Goal: Information Seeking & Learning: Learn about a topic

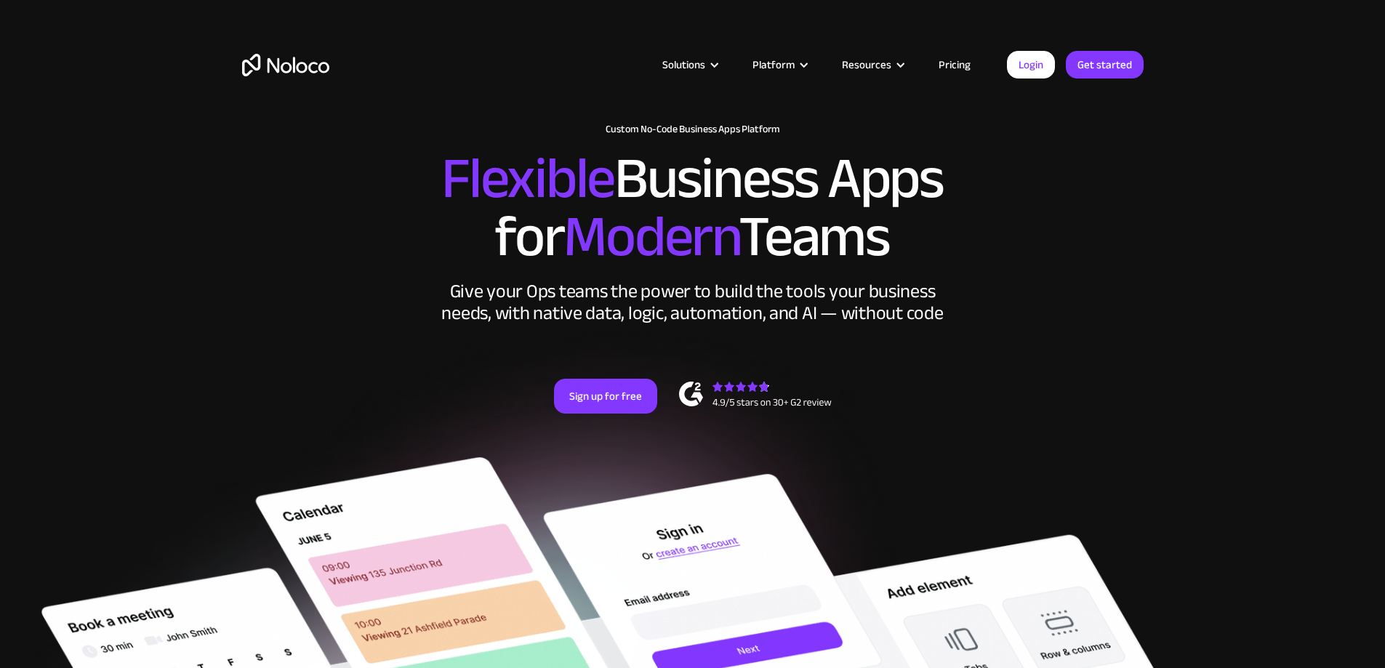
click at [944, 63] on link "Pricing" at bounding box center [954, 64] width 68 height 19
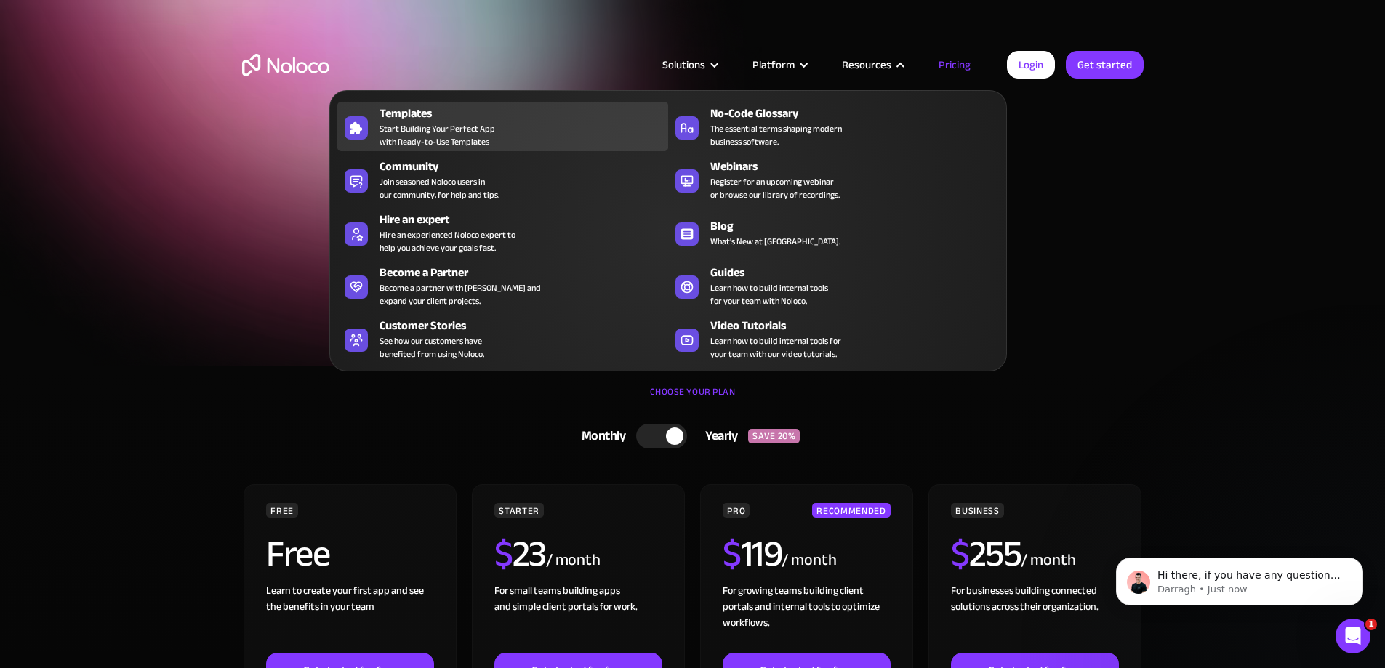
click at [473, 137] on span "Start Building Your Perfect App with Ready-to-Use Templates" at bounding box center [438, 135] width 116 height 26
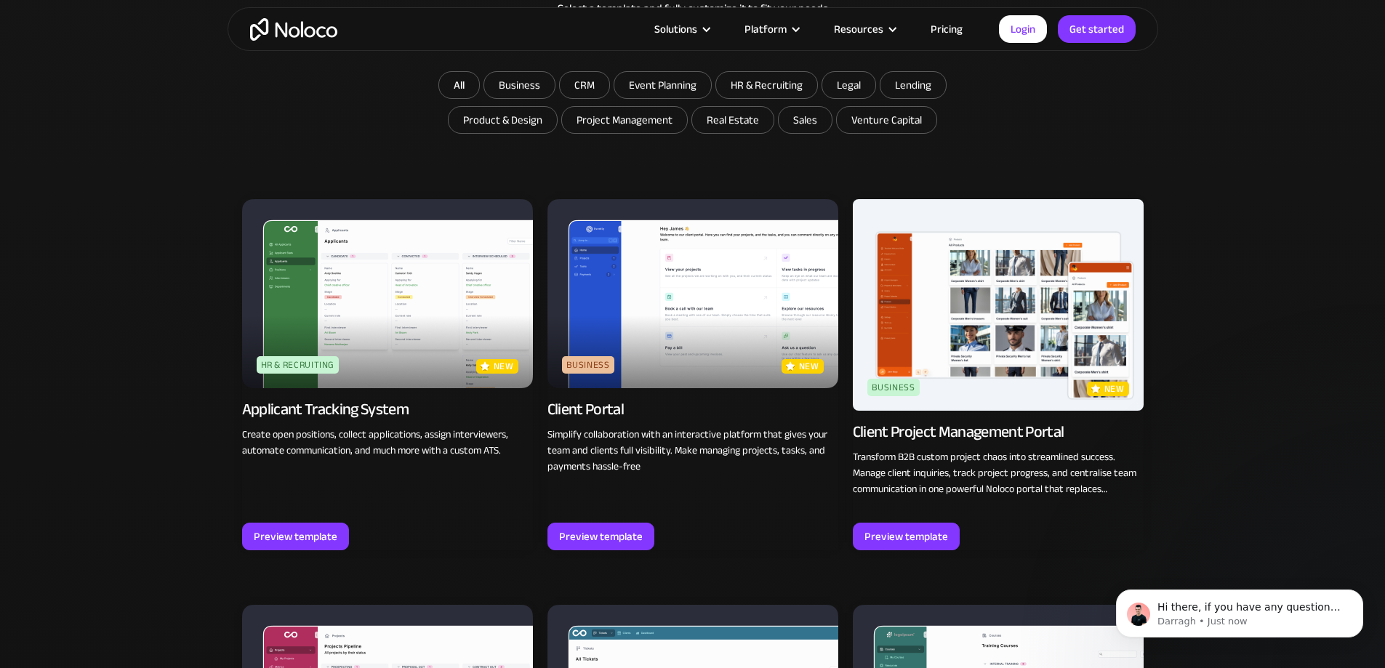
scroll to position [1018, 0]
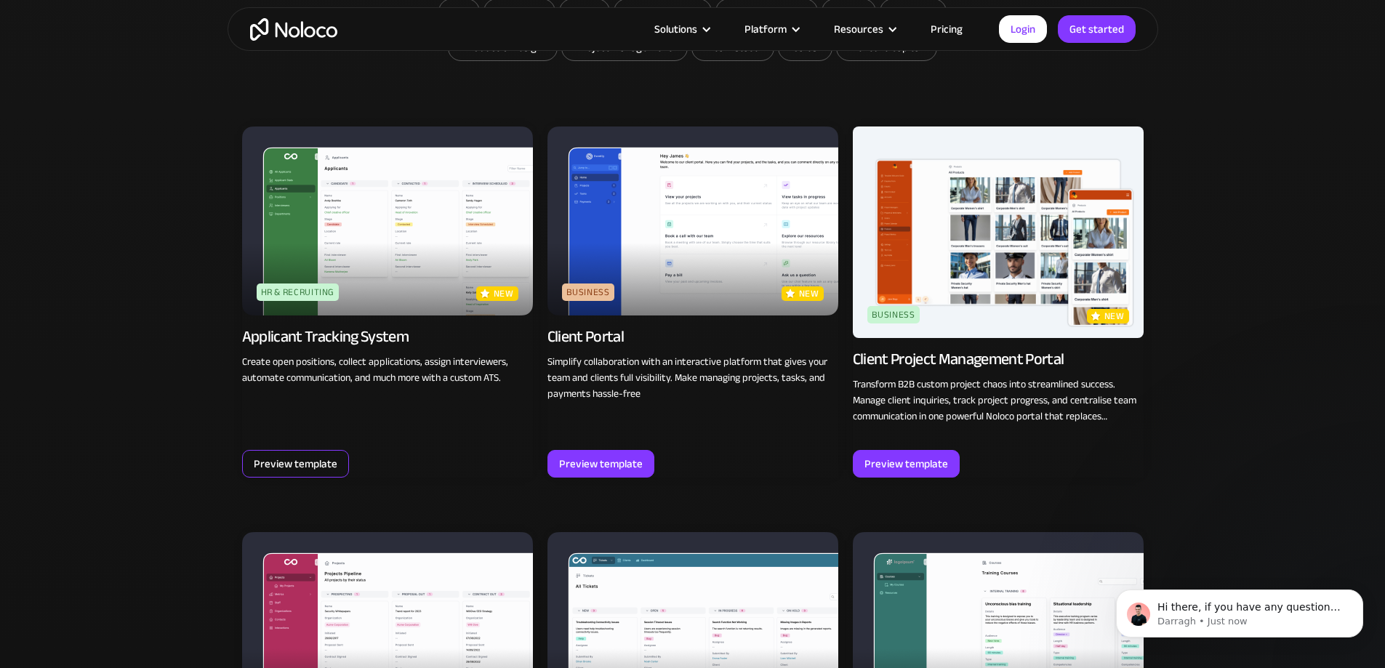
click at [310, 454] on div "Preview template" at bounding box center [296, 463] width 84 height 19
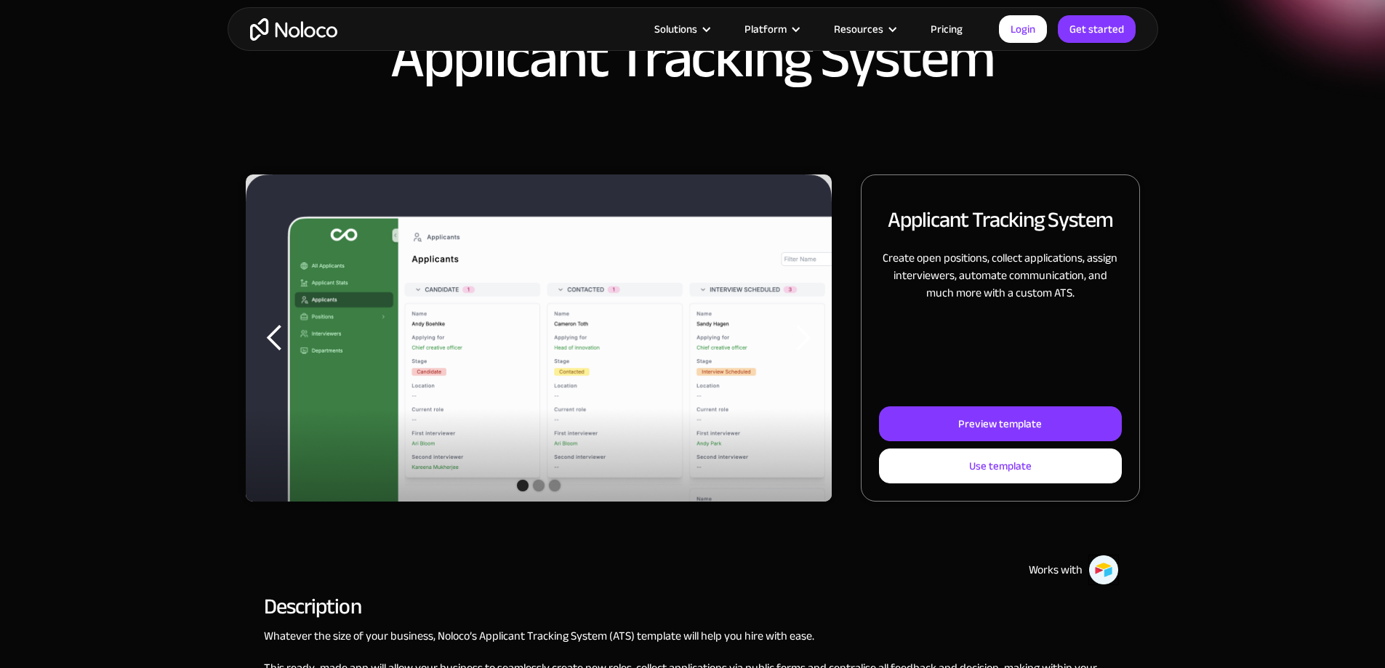
scroll to position [145, 0]
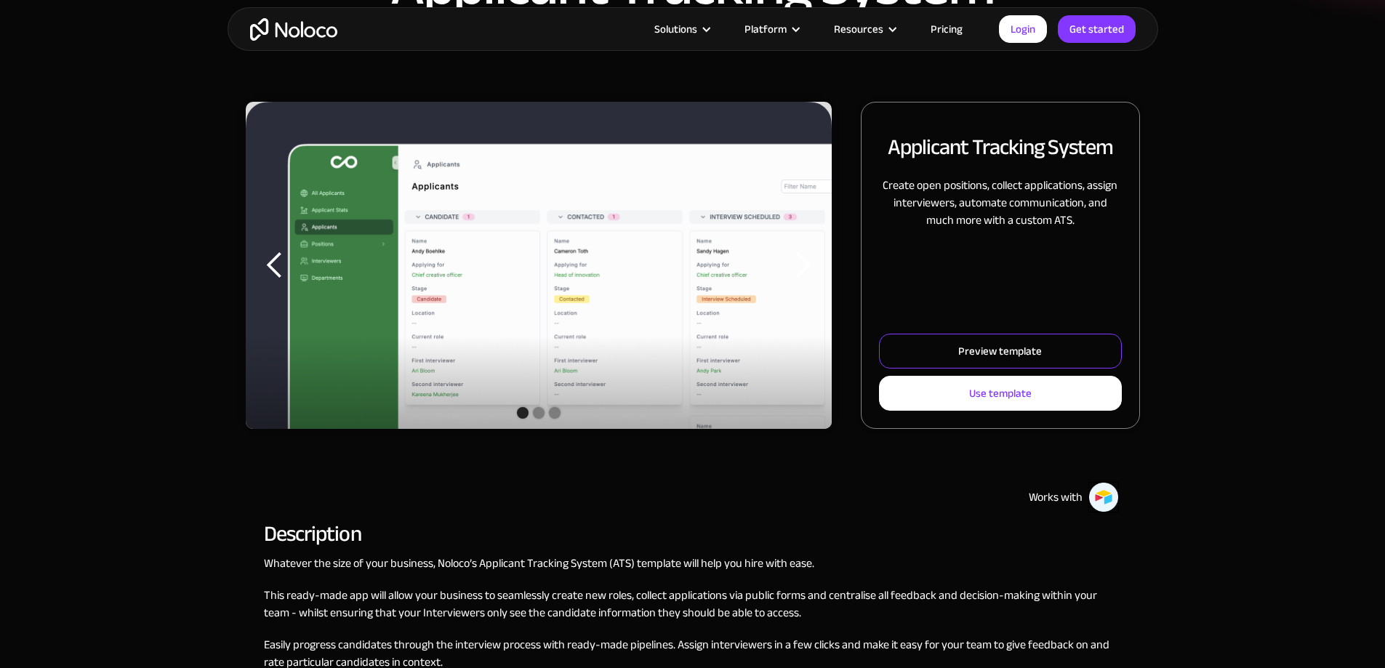
click at [958, 361] on div "Preview template" at bounding box center [1000, 351] width 84 height 19
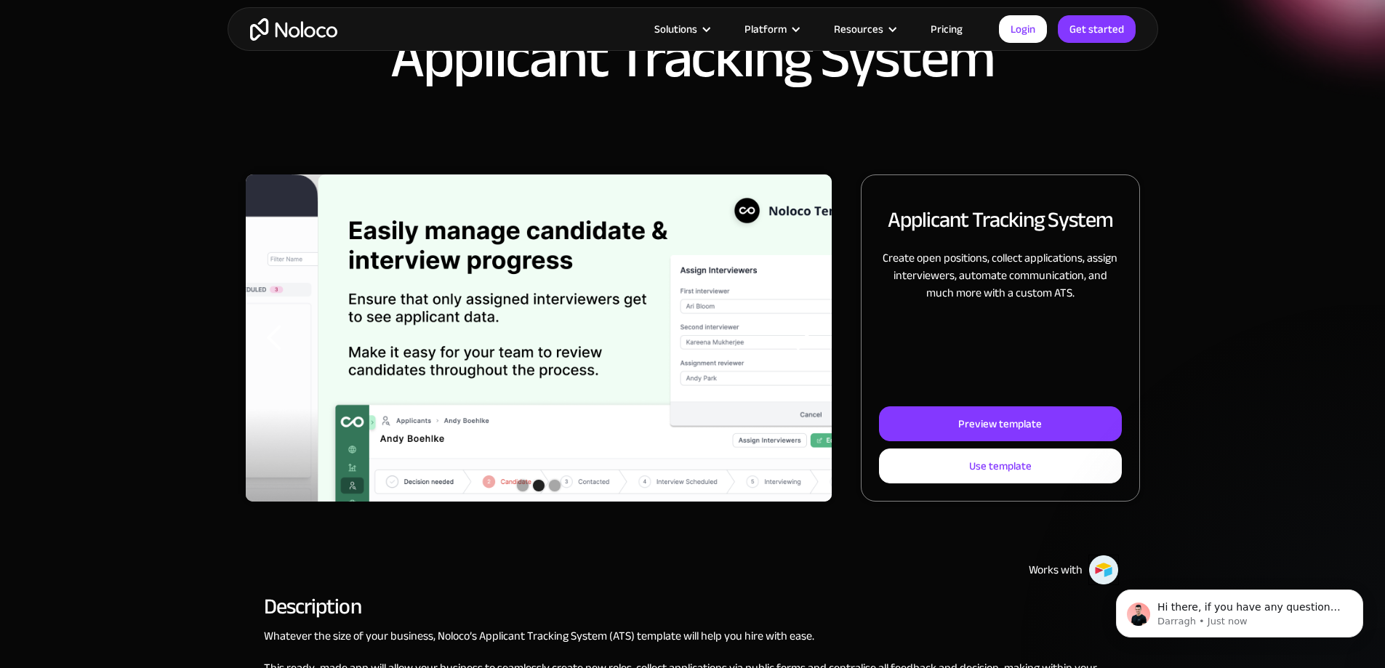
scroll to position [0, 0]
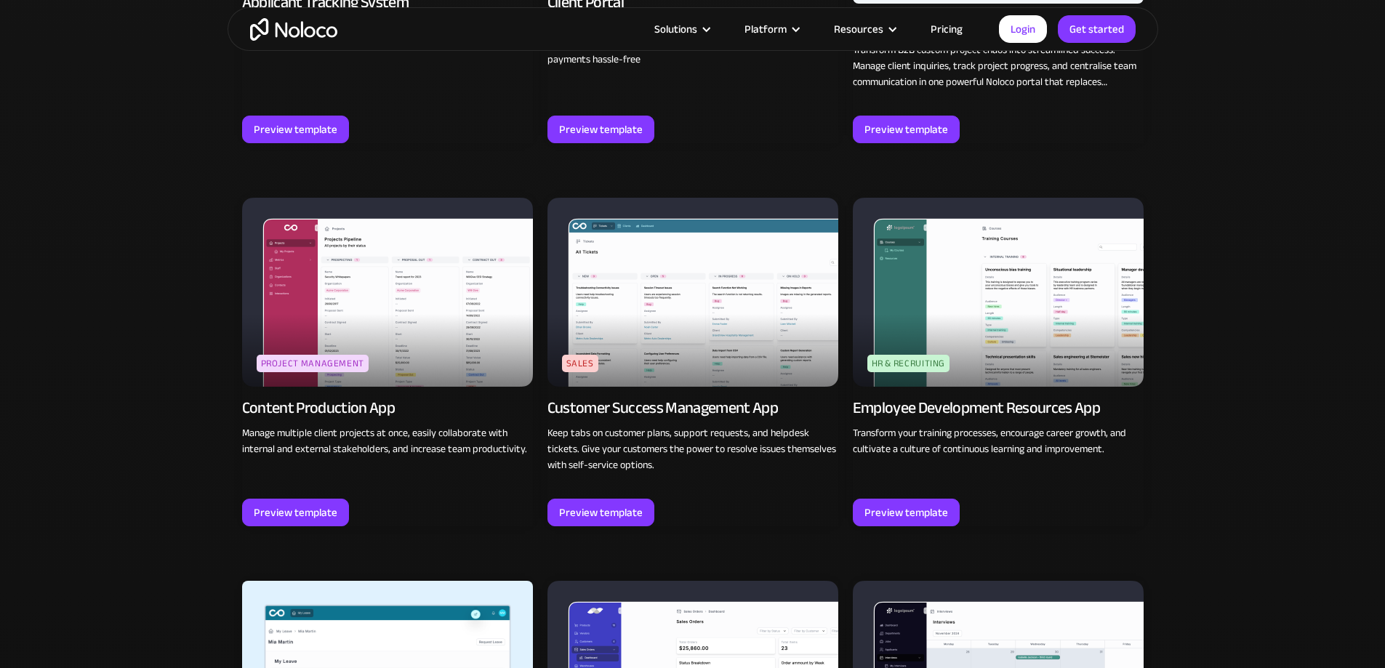
scroll to position [1425, 0]
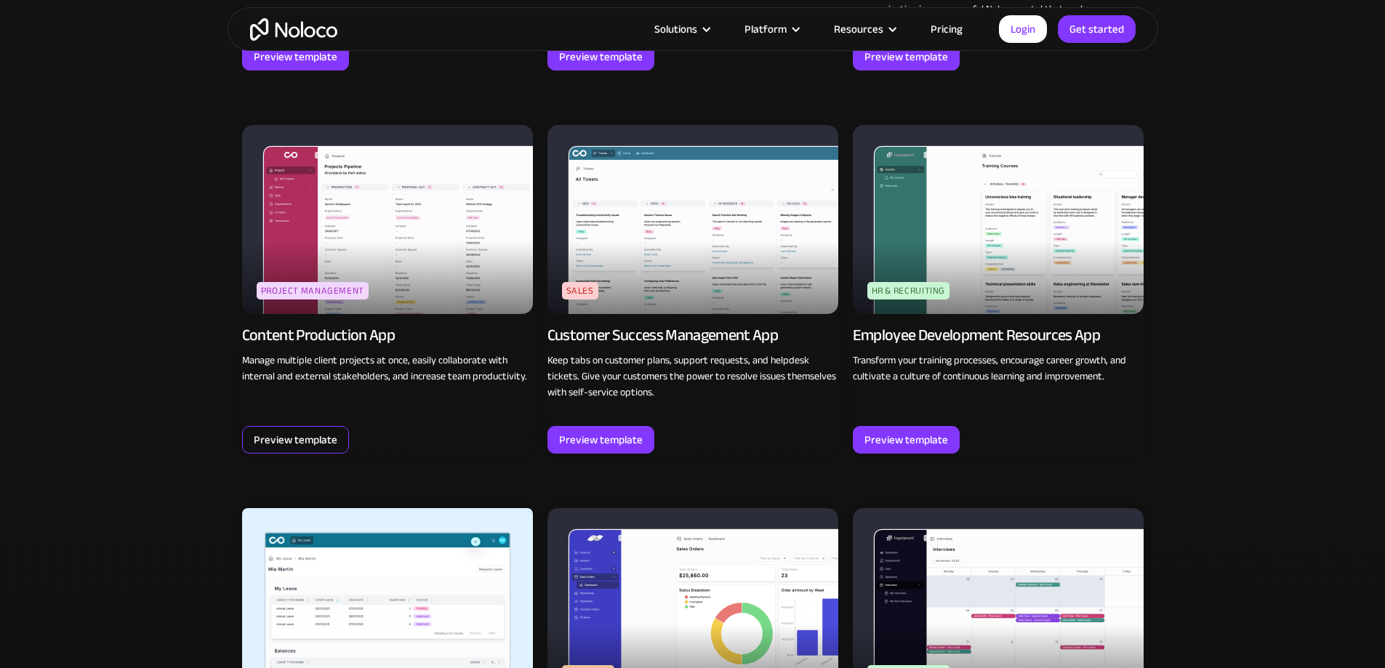
click at [323, 430] on div "Preview template" at bounding box center [296, 439] width 84 height 19
